Goal: Information Seeking & Learning: Learn about a topic

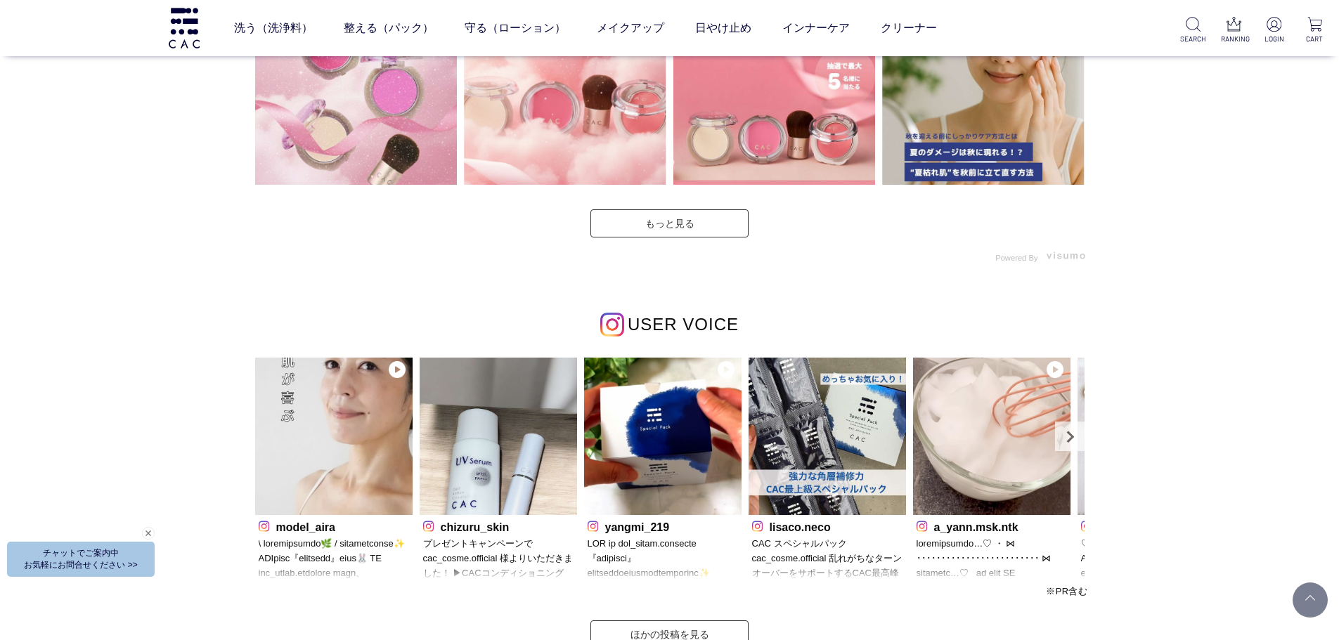
scroll to position [4147, 0]
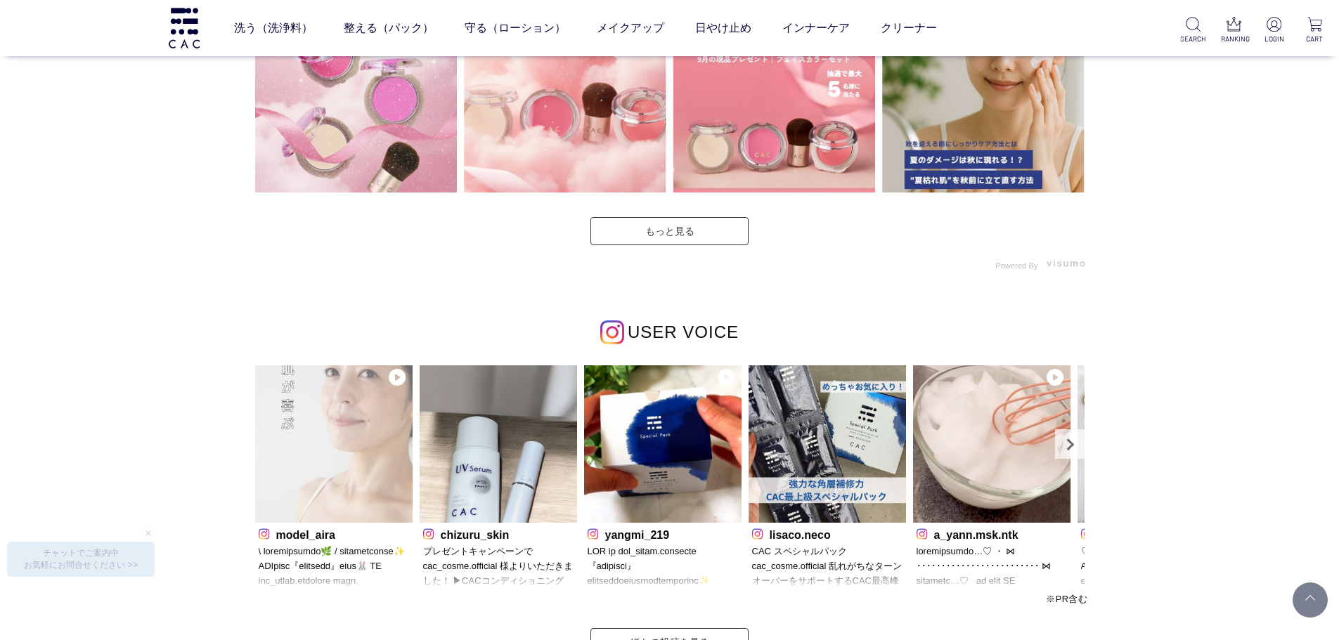
click at [351, 427] on img at bounding box center [333, 444] width 157 height 157
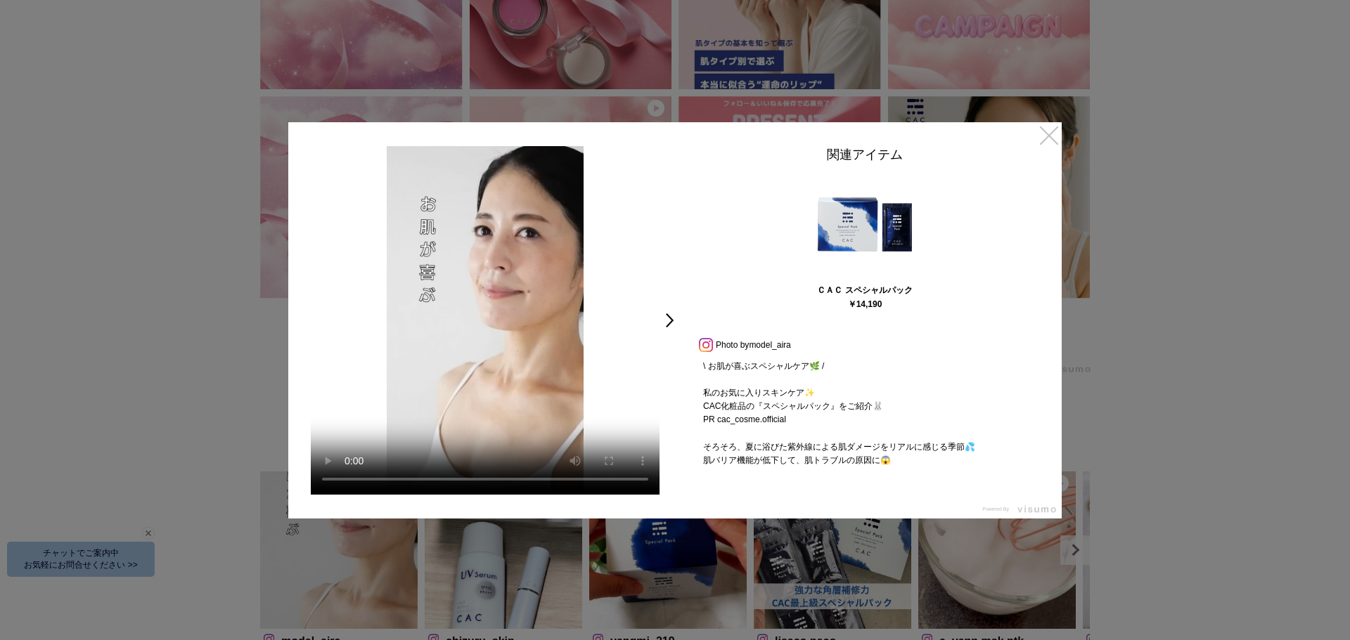
click at [1051, 135] on link "×" at bounding box center [1048, 134] width 25 height 25
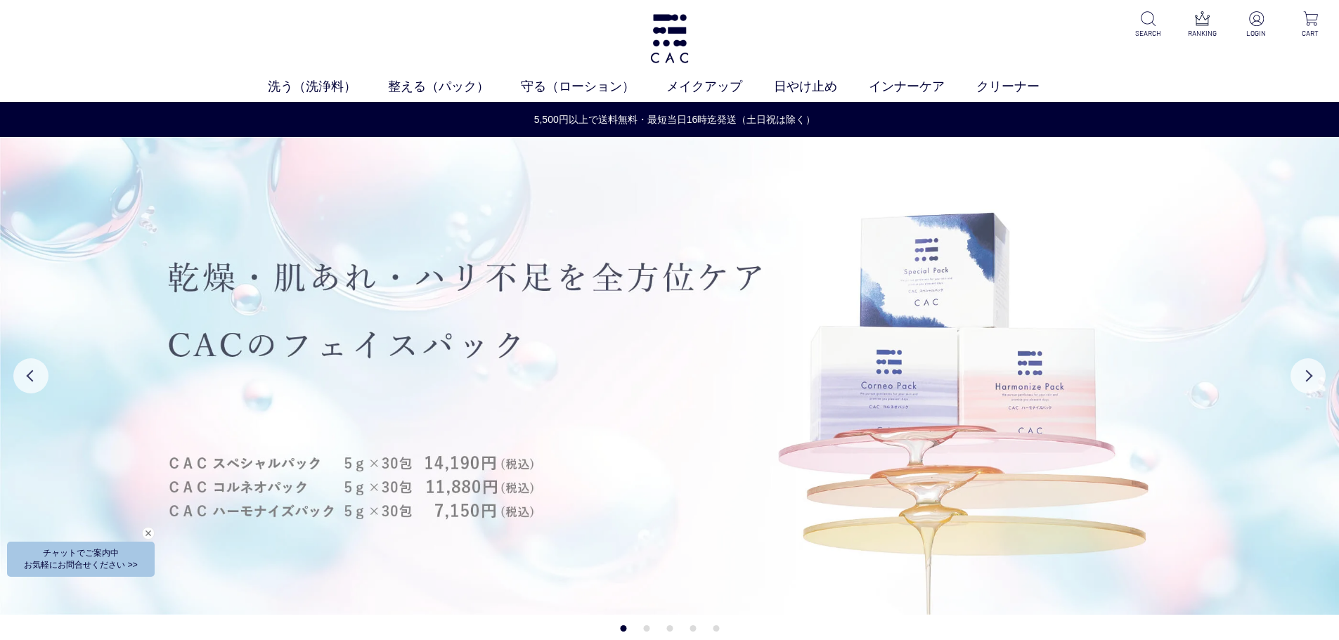
click at [1321, 391] on img at bounding box center [669, 376] width 1339 height 478
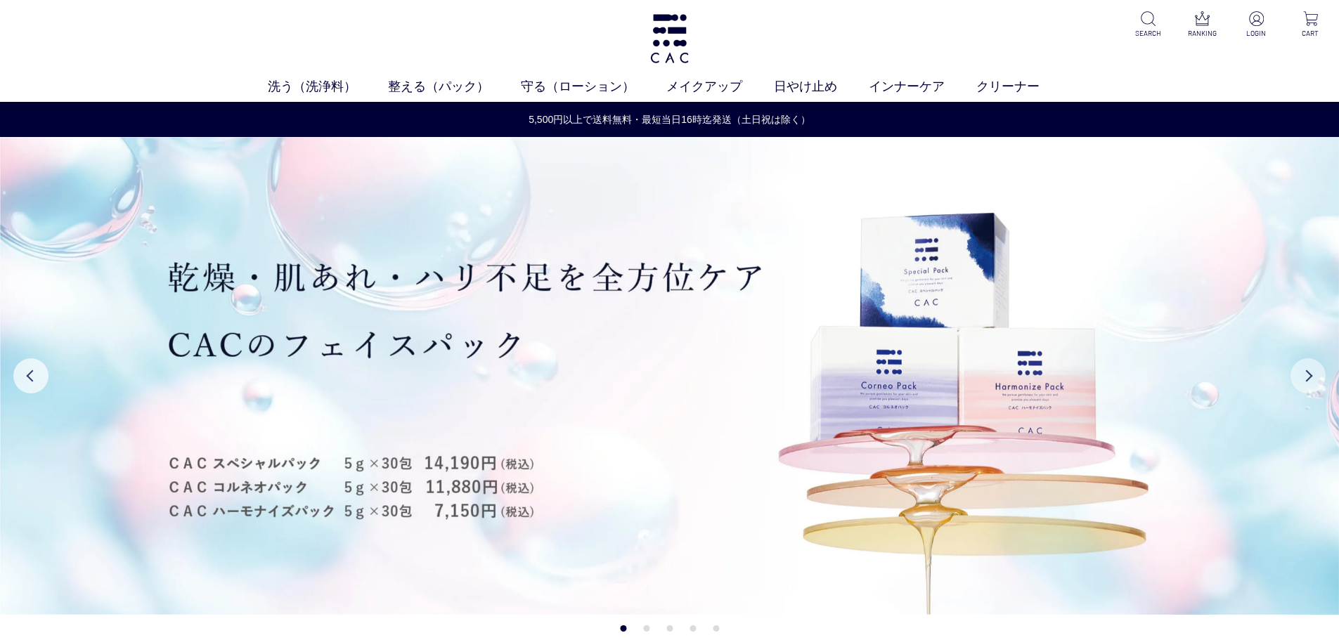
click at [1301, 379] on button "Next" at bounding box center [1308, 376] width 35 height 35
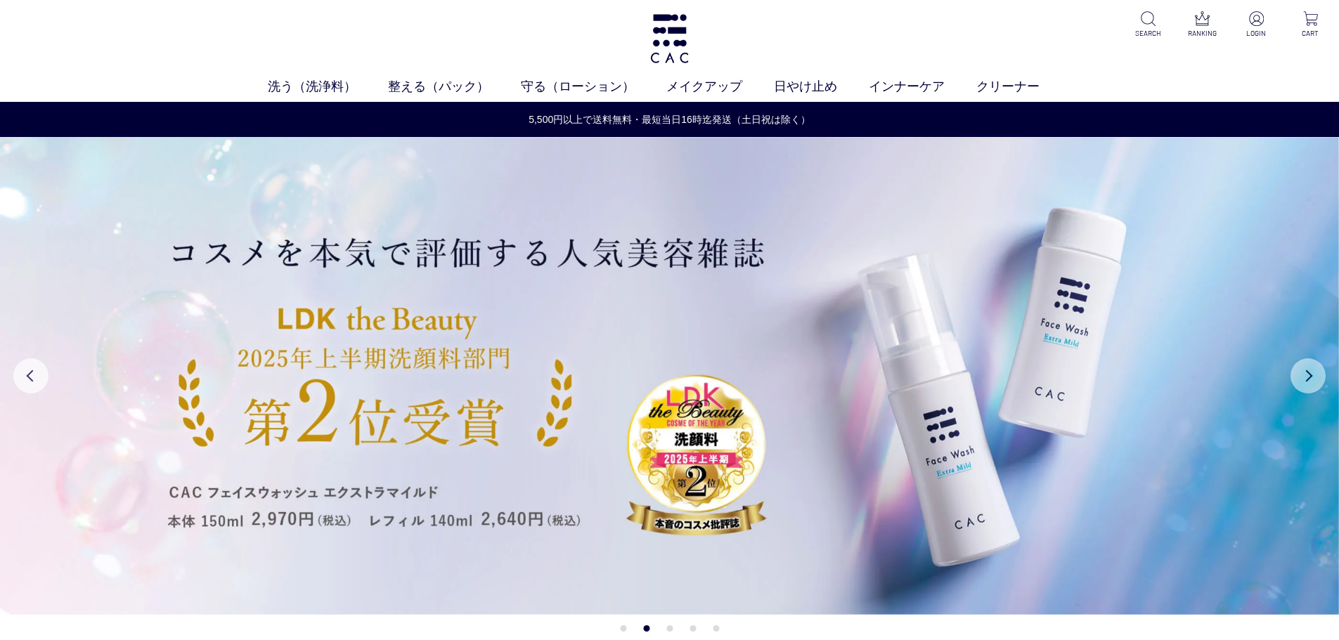
click at [1301, 379] on button "Next" at bounding box center [1308, 376] width 35 height 35
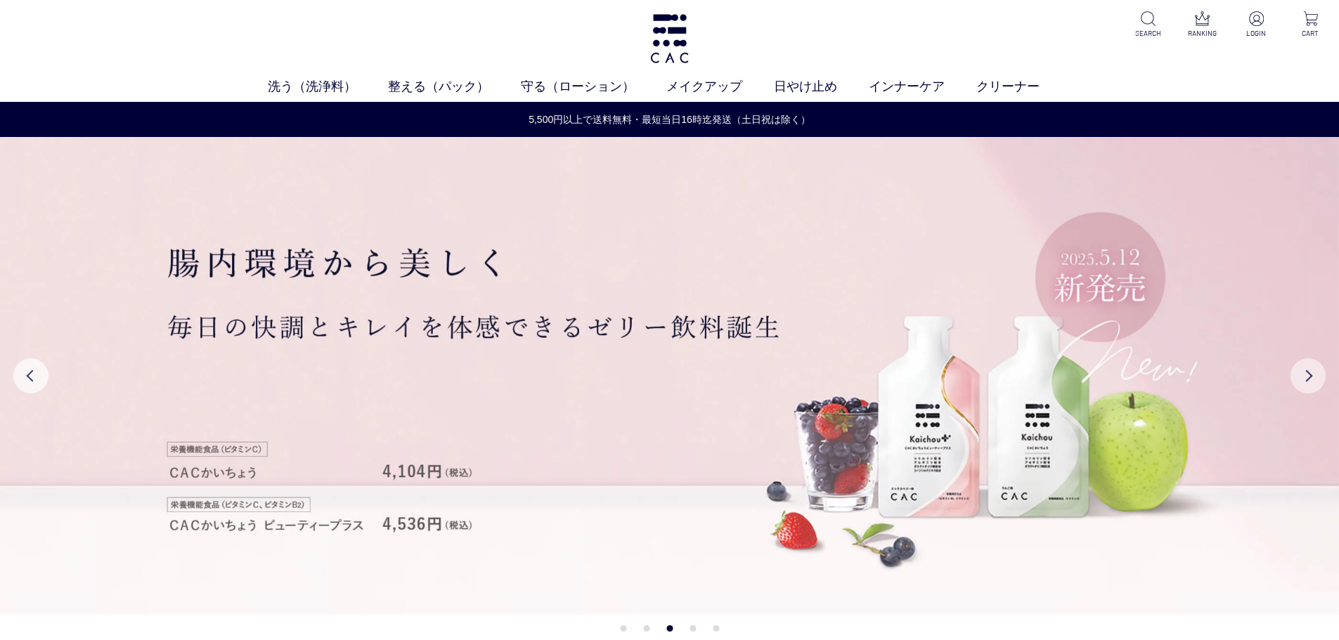
click at [1301, 379] on button "Next" at bounding box center [1308, 376] width 35 height 35
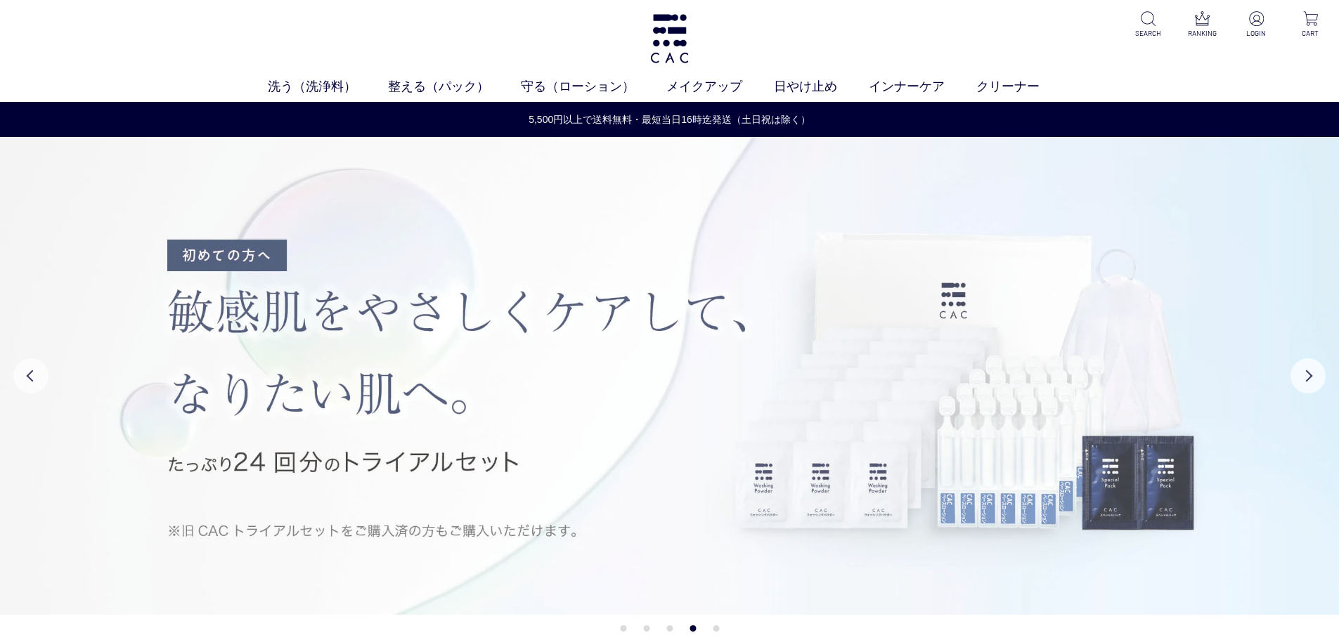
click at [776, 350] on img at bounding box center [669, 376] width 1339 height 478
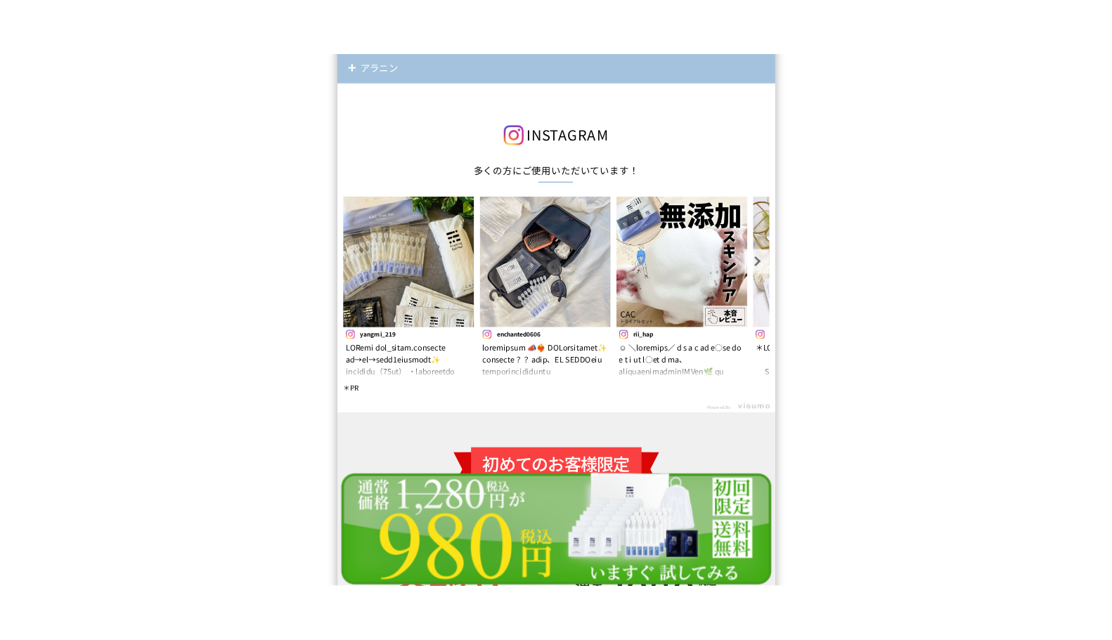
scroll to position [12665, 0]
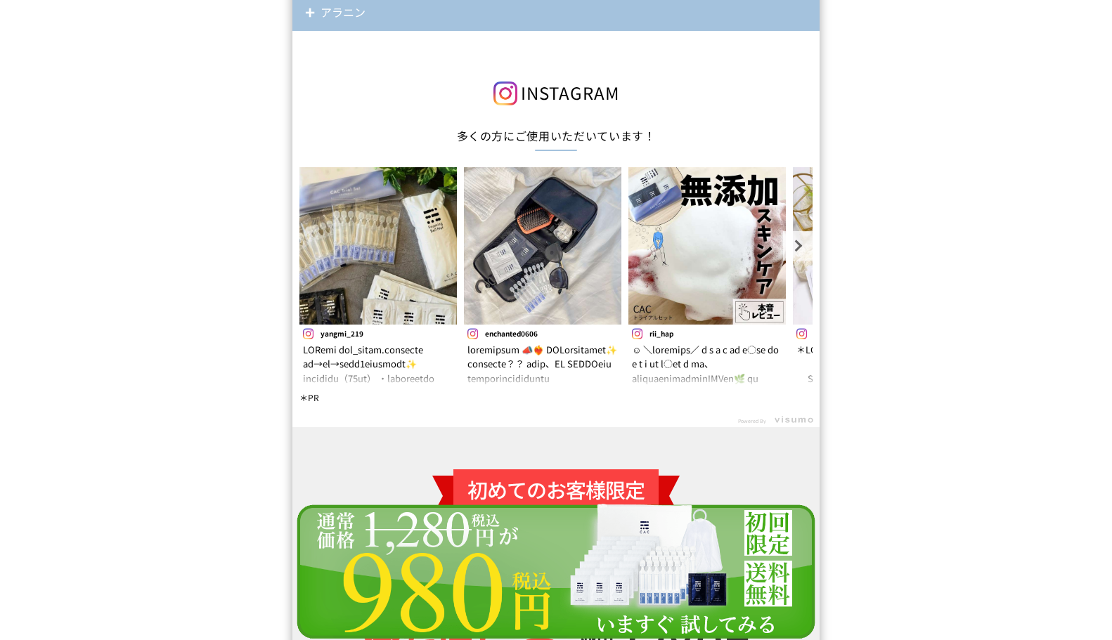
scroll to position [12524, 0]
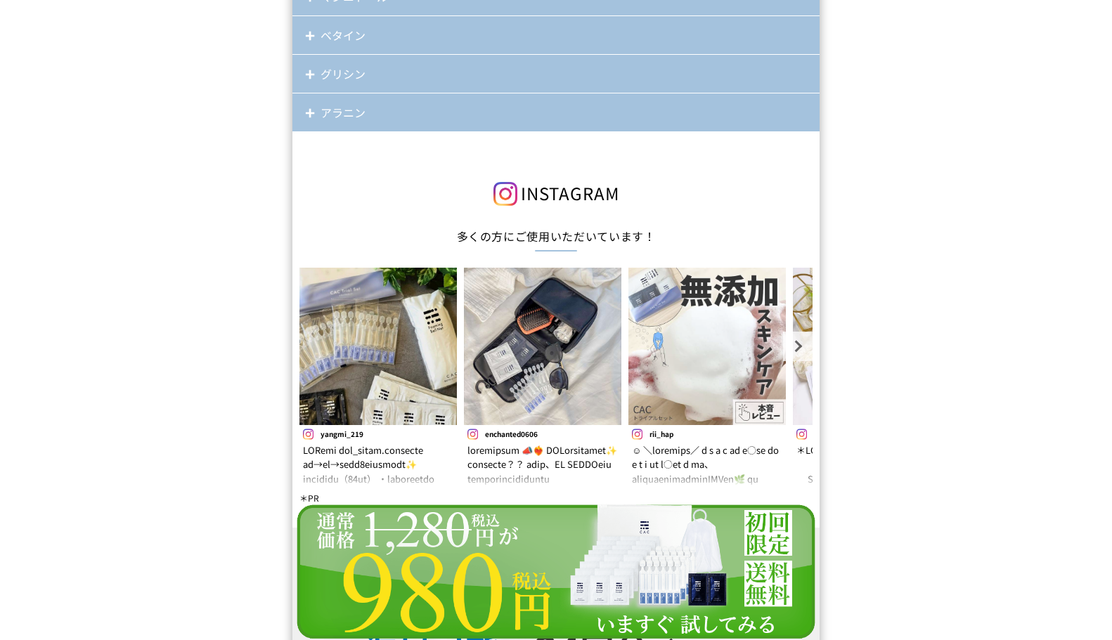
scroll to position [1, 0]
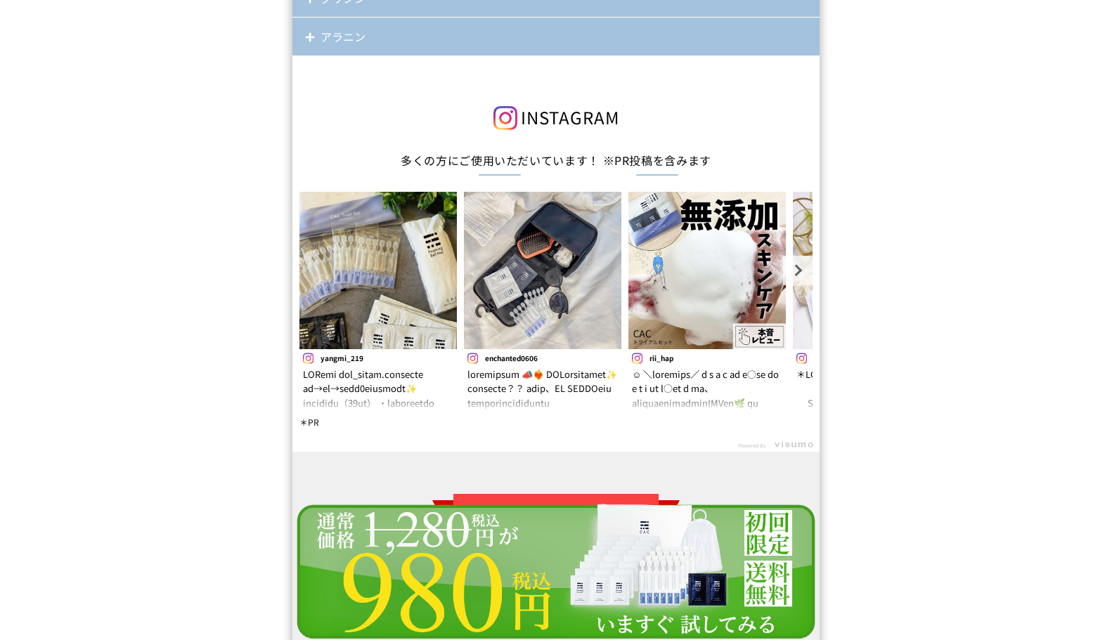
scroll to position [12512, 0]
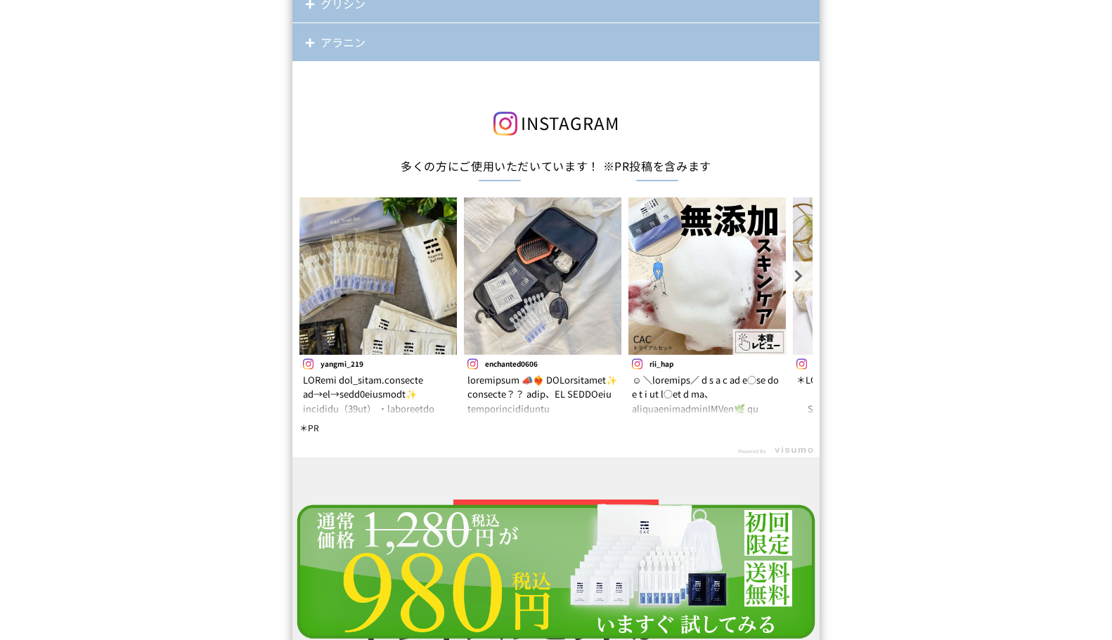
drag, startPoint x: 1019, startPoint y: 492, endPoint x: 1019, endPoint y: 471, distance: 21.1
drag, startPoint x: 723, startPoint y: 174, endPoint x: 607, endPoint y: 173, distance: 116.0
click at [607, 173] on div "多くの方にご使用いただいています！ ※PR投稿を含みます" at bounding box center [556, 177] width 520 height 40
copy span "※PR投稿を含みます"
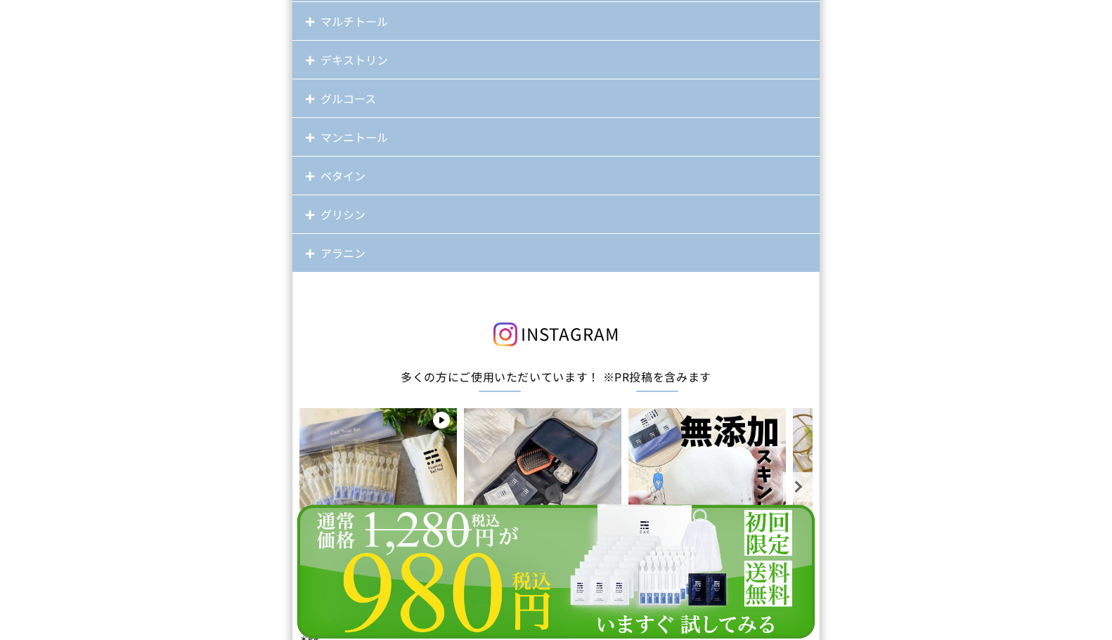
scroll to position [12583, 0]
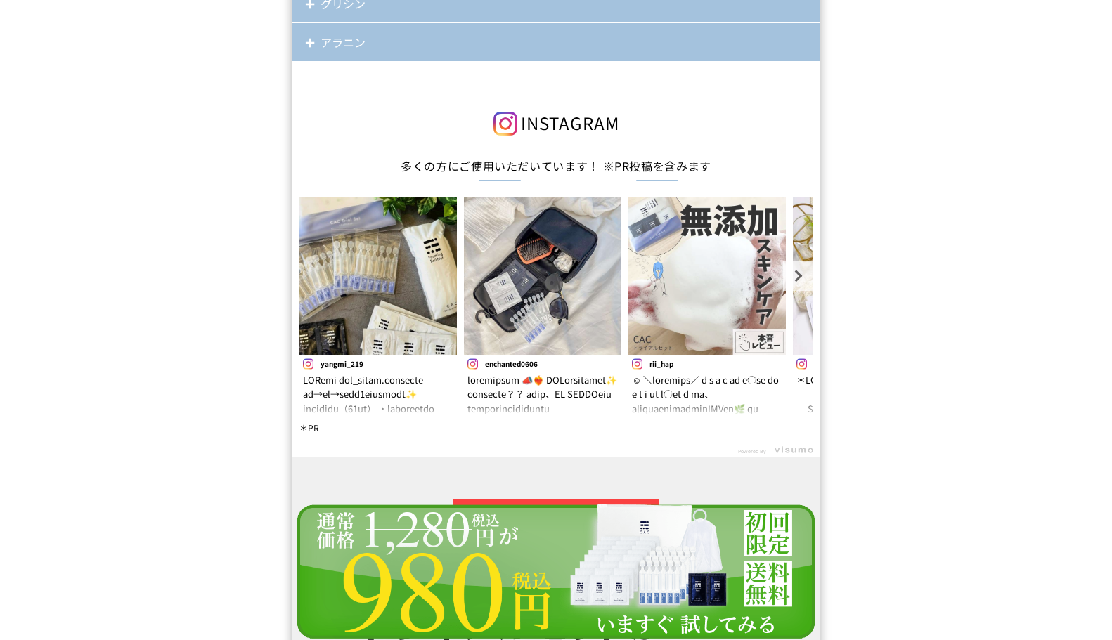
scroll to position [1, 0]
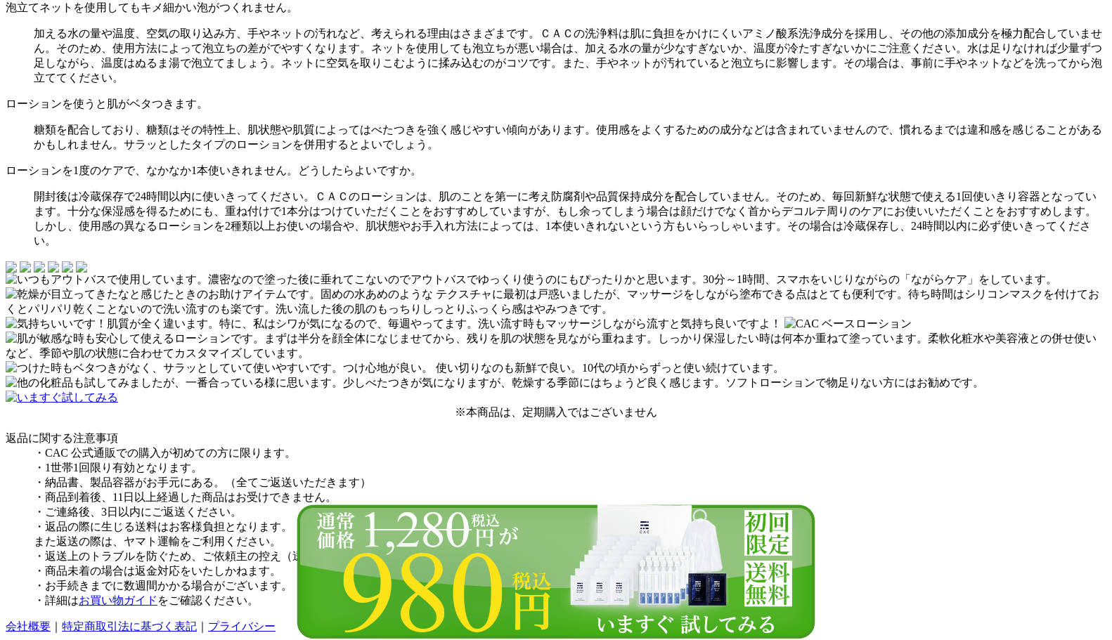
scroll to position [12653, 0]
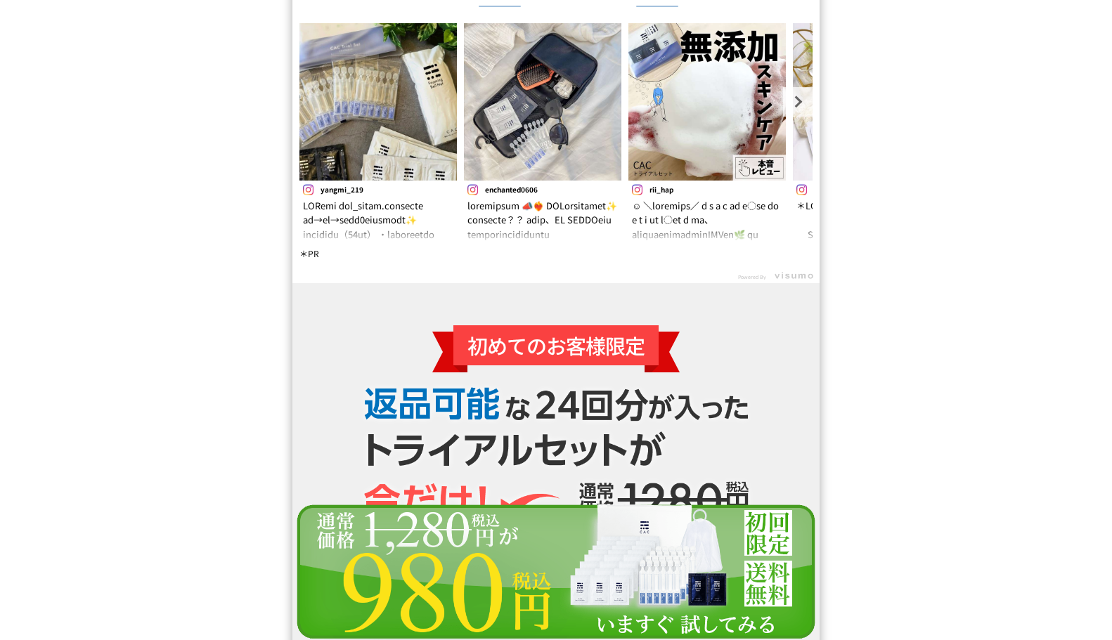
scroll to position [12794, 0]
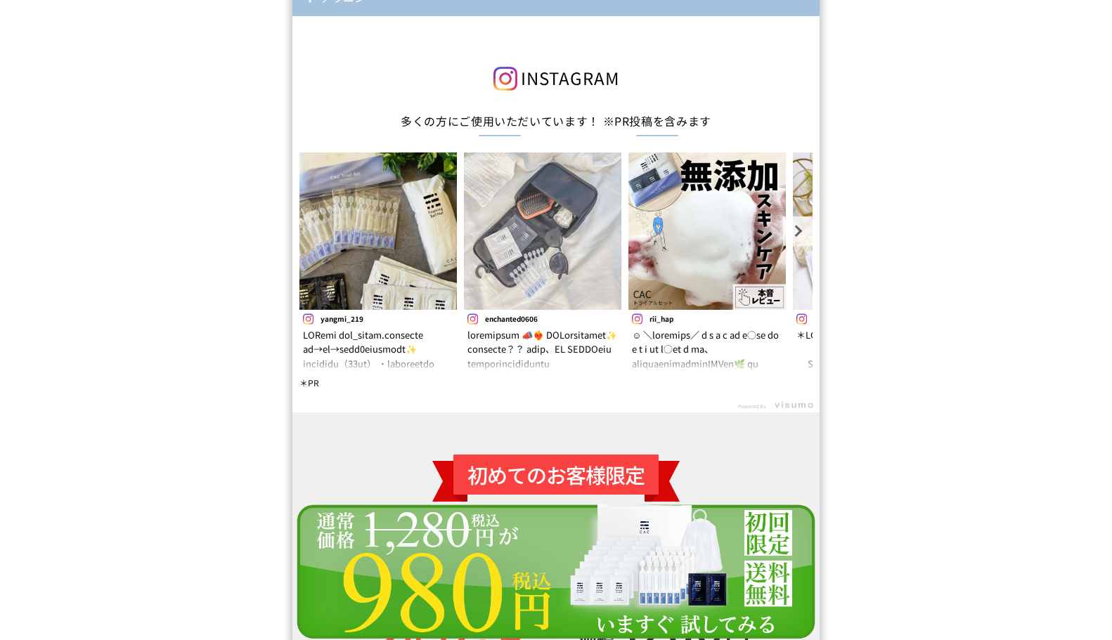
scroll to position [12723, 0]
